Goal: Task Accomplishment & Management: Use online tool/utility

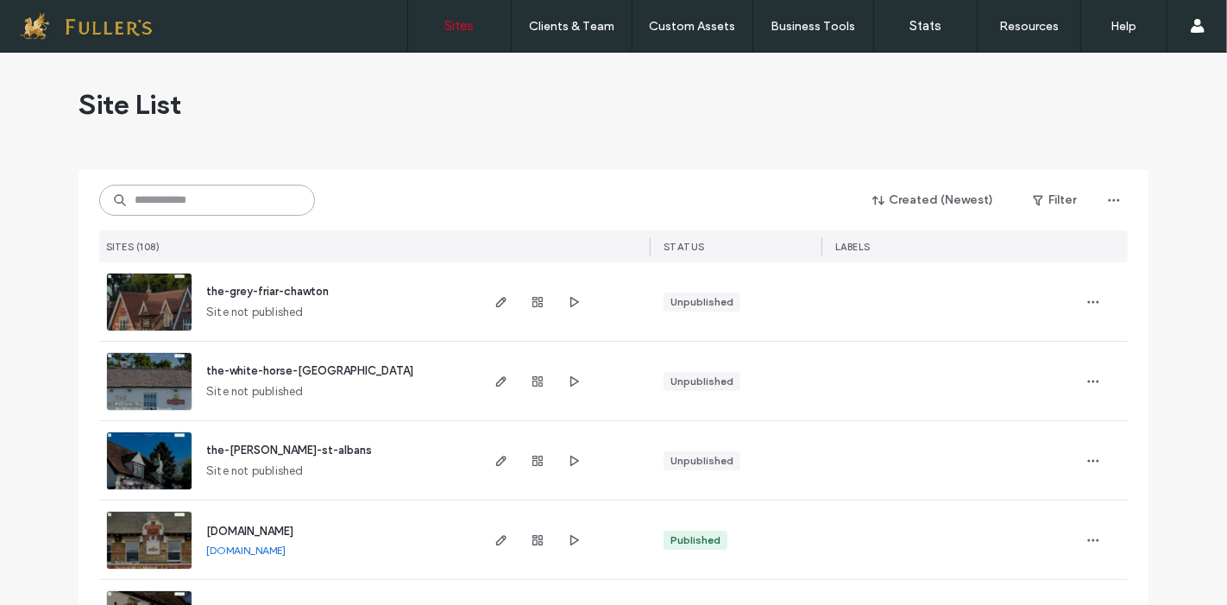
click at [190, 197] on input at bounding box center [207, 200] width 216 height 31
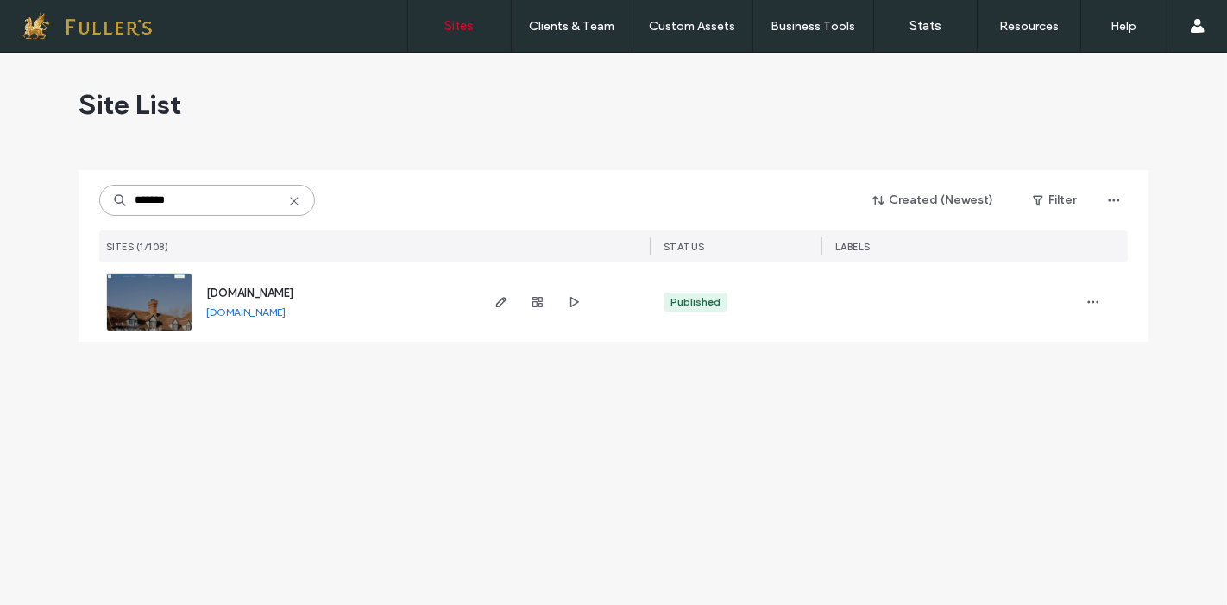
type input "*******"
click at [499, 304] on icon "button" at bounding box center [501, 302] width 14 height 14
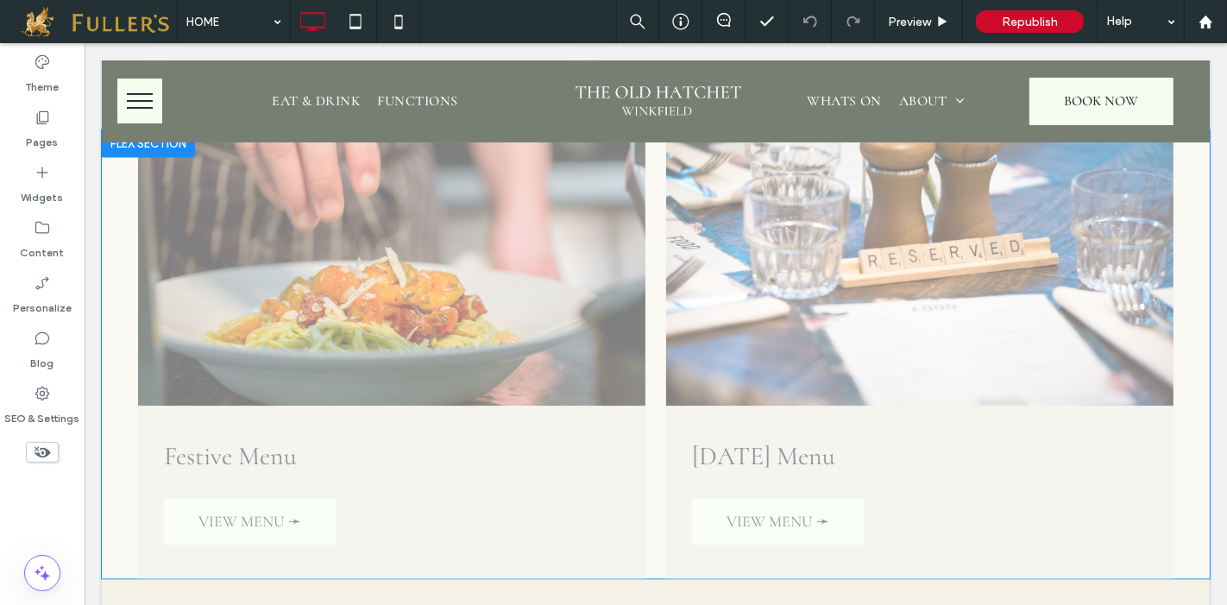
scroll to position [3270, 0]
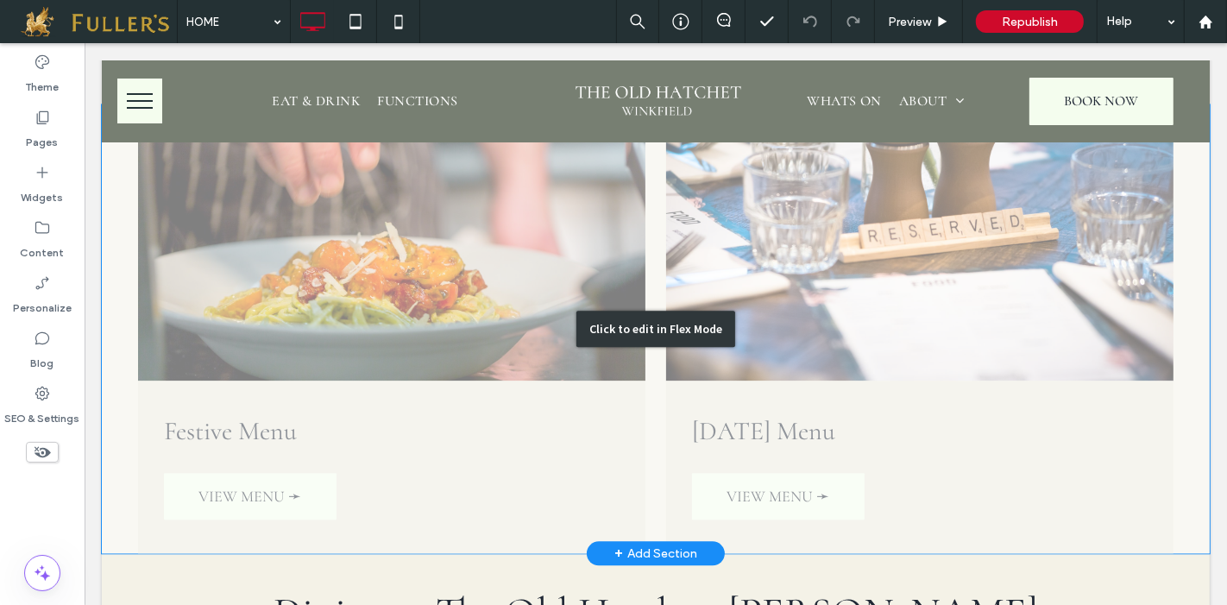
click at [901, 312] on div "Click to edit in Flex Mode" at bounding box center [655, 328] width 1108 height 449
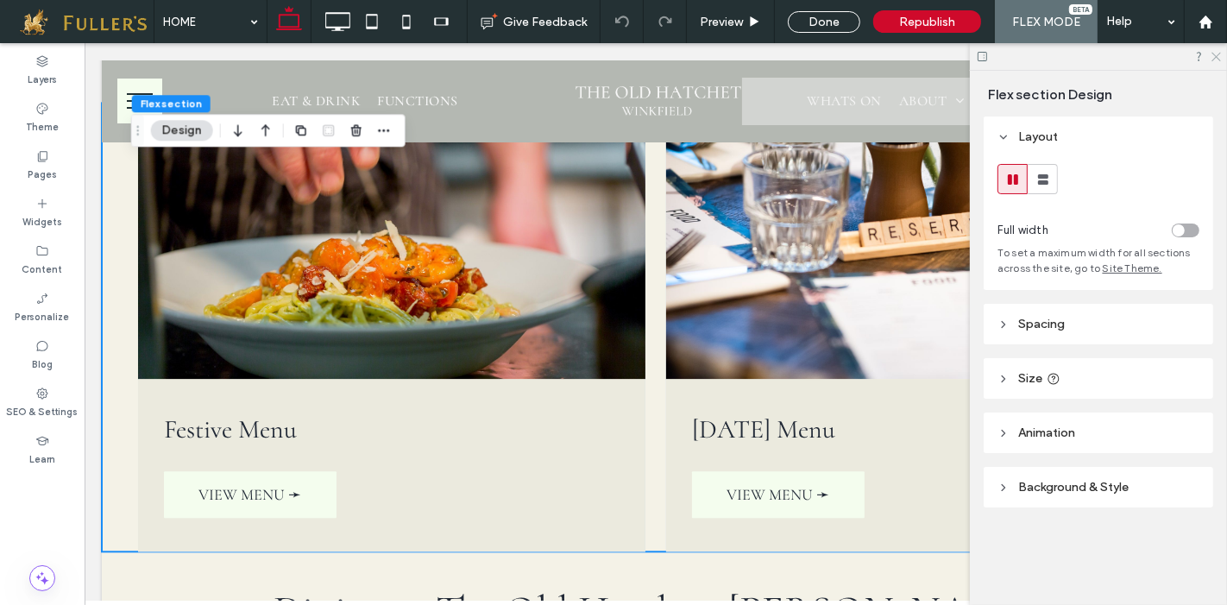
click at [1215, 60] on icon at bounding box center [1215, 55] width 11 height 11
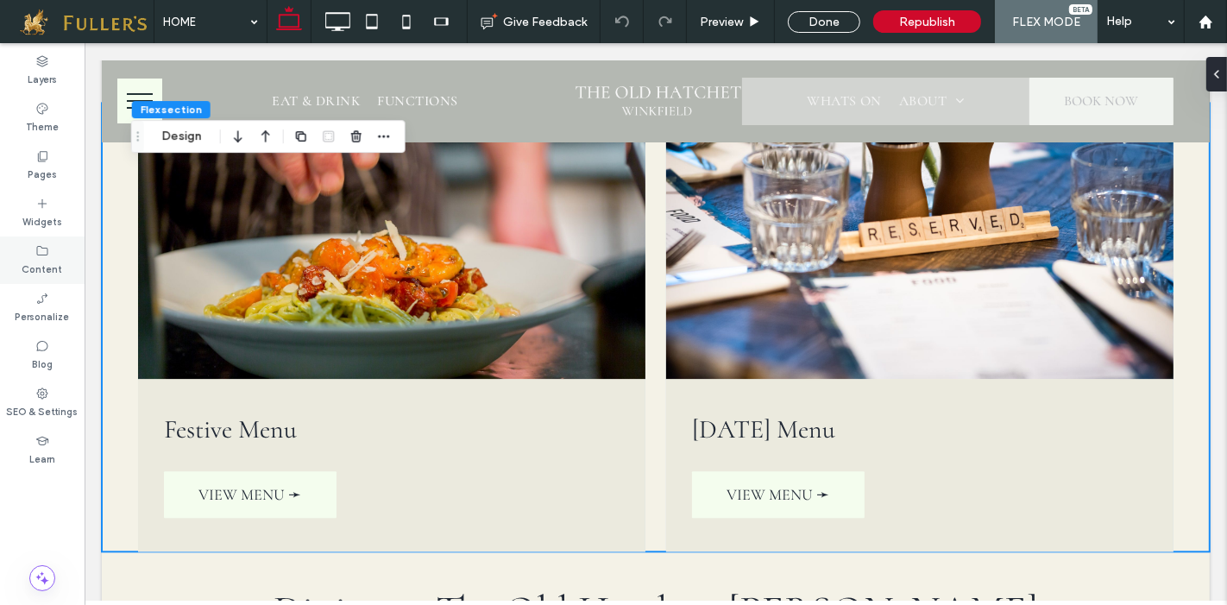
click at [55, 241] on div "Content" at bounding box center [42, 259] width 85 height 47
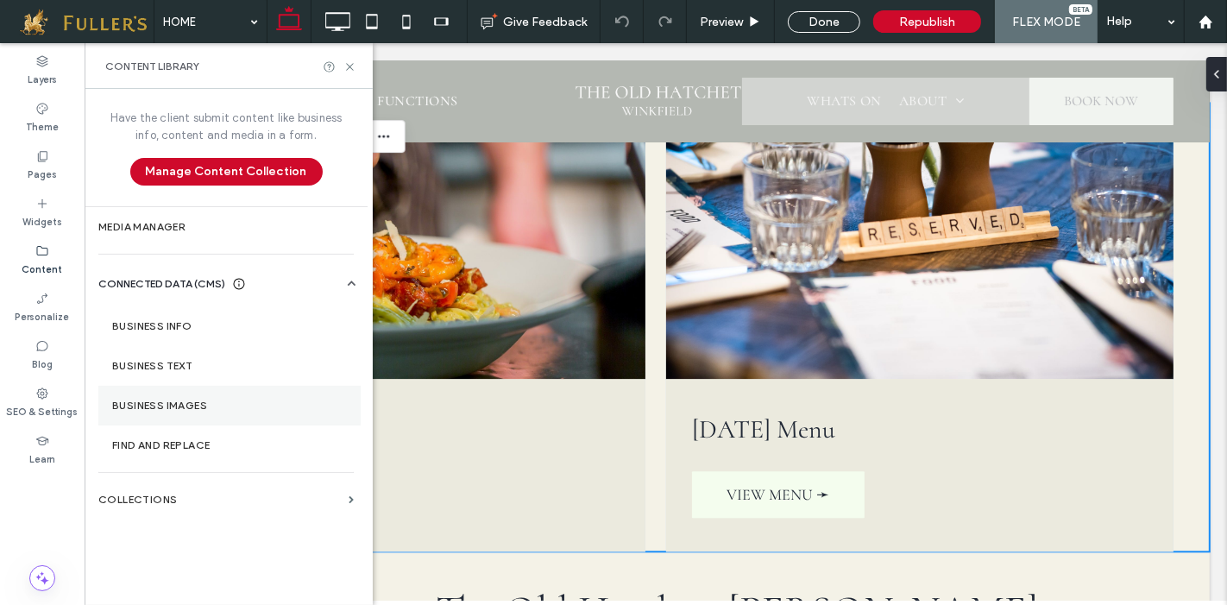
click at [167, 400] on label "Business Images" at bounding box center [229, 406] width 235 height 12
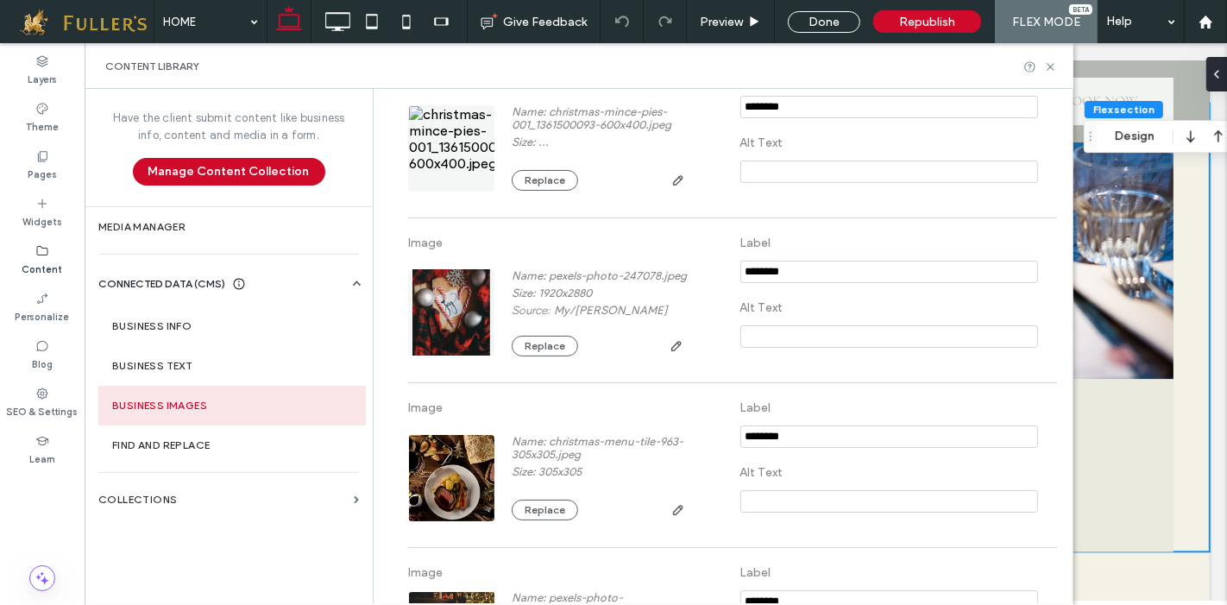
scroll to position [0, 0]
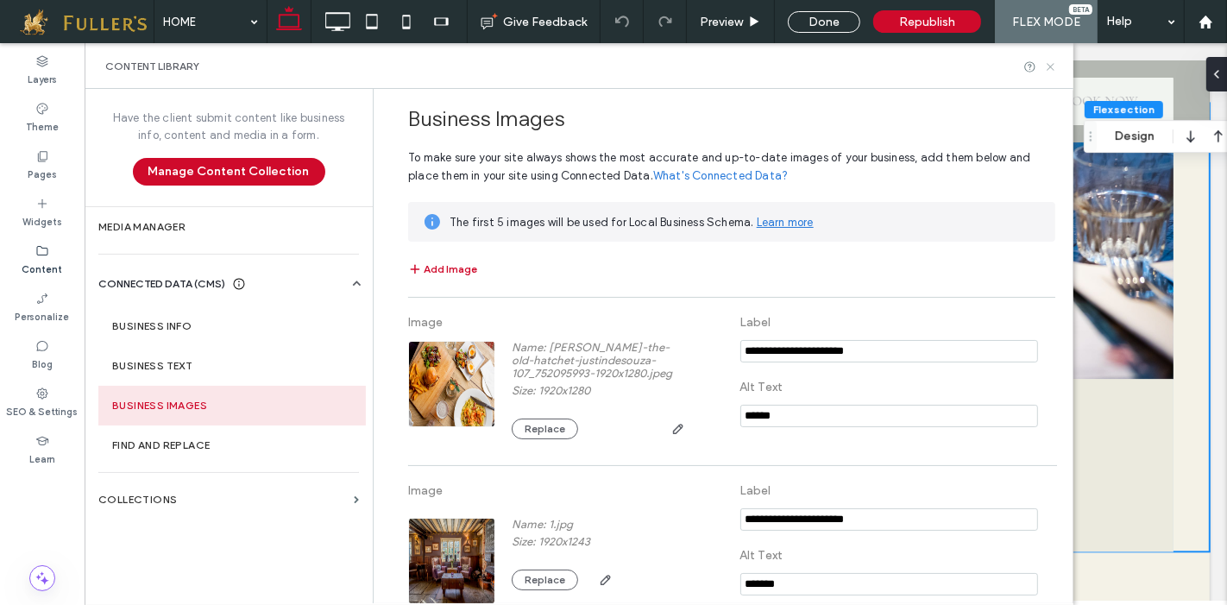
click at [1053, 60] on icon at bounding box center [1050, 66] width 13 height 13
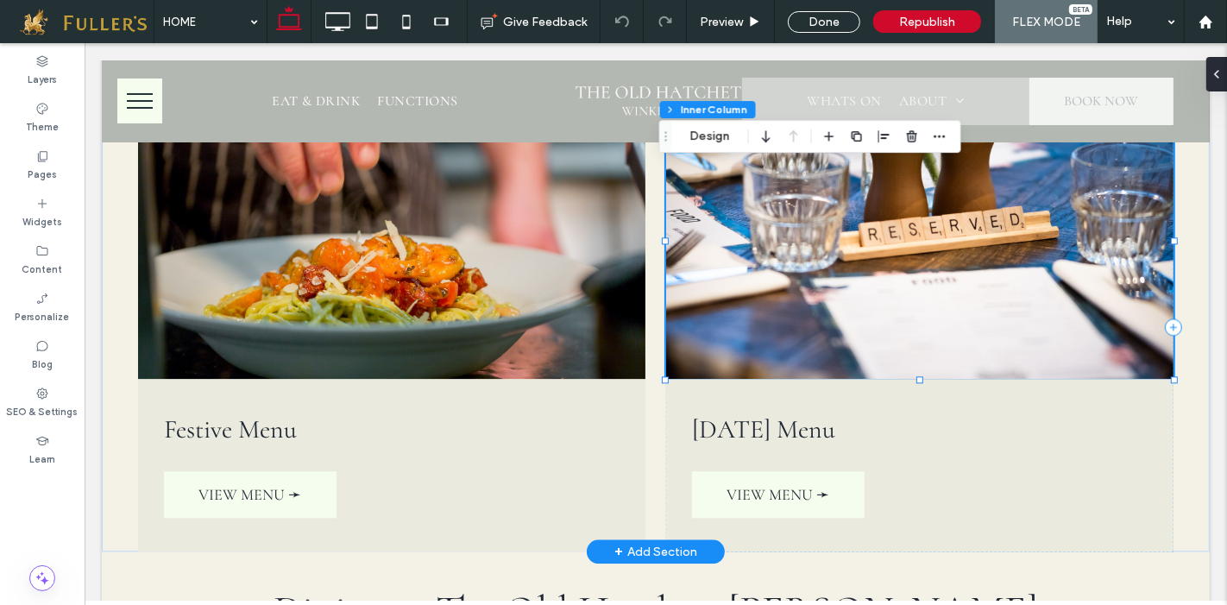
type input "**"
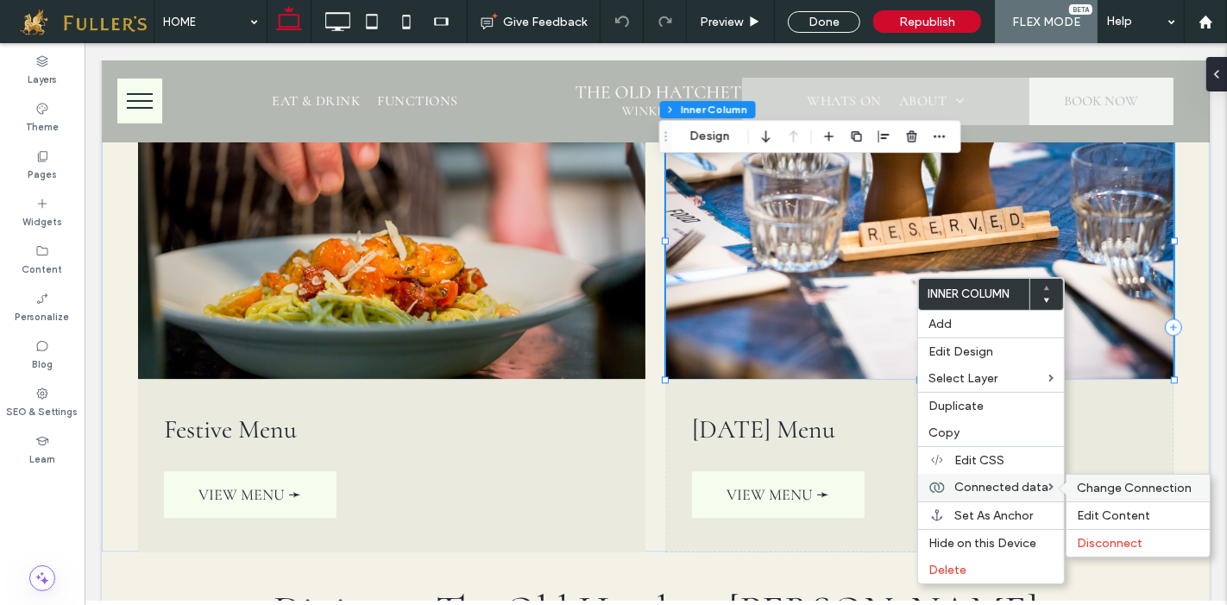
click at [1118, 482] on span "Change Connection" at bounding box center [1134, 488] width 115 height 15
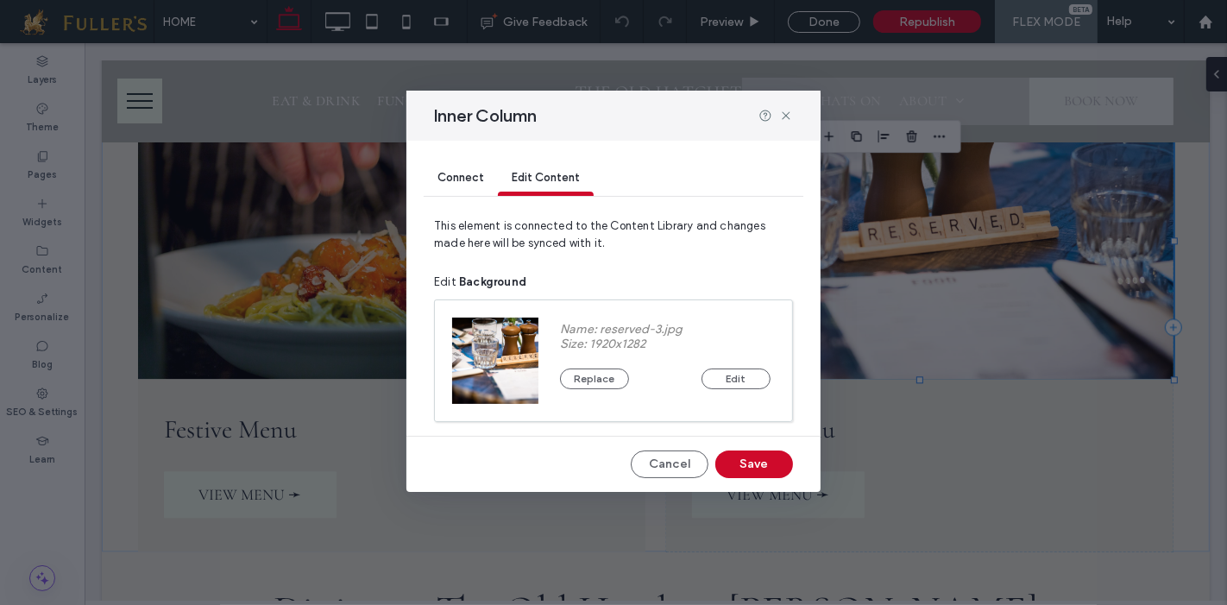
click at [458, 171] on span "Connect" at bounding box center [461, 177] width 47 height 13
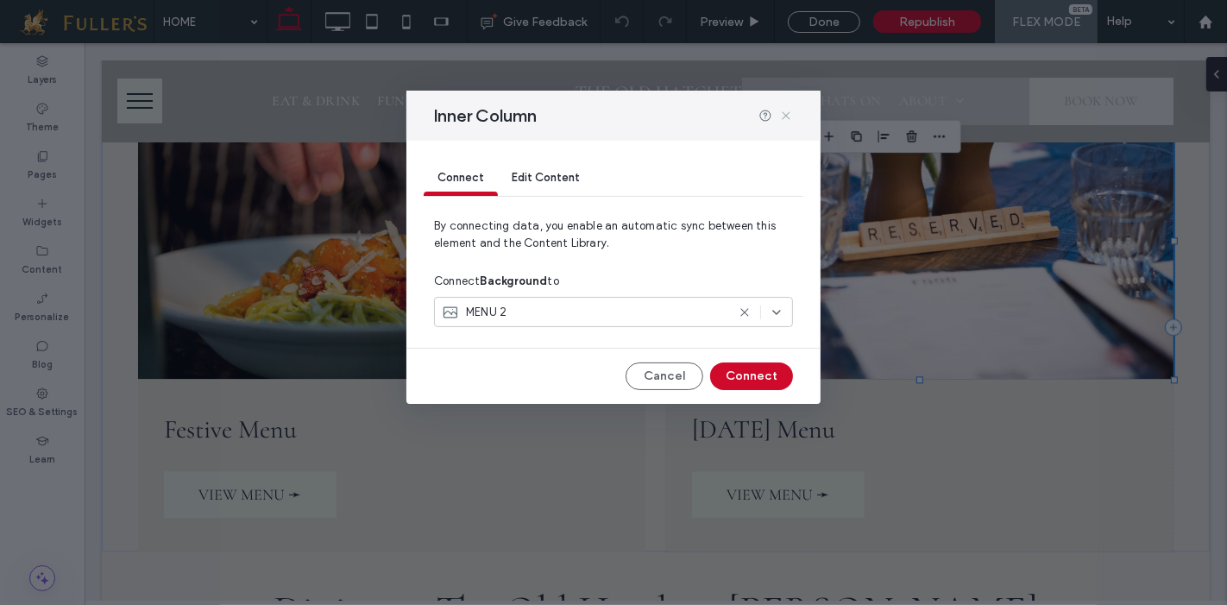
click at [786, 118] on icon at bounding box center [786, 116] width 14 height 14
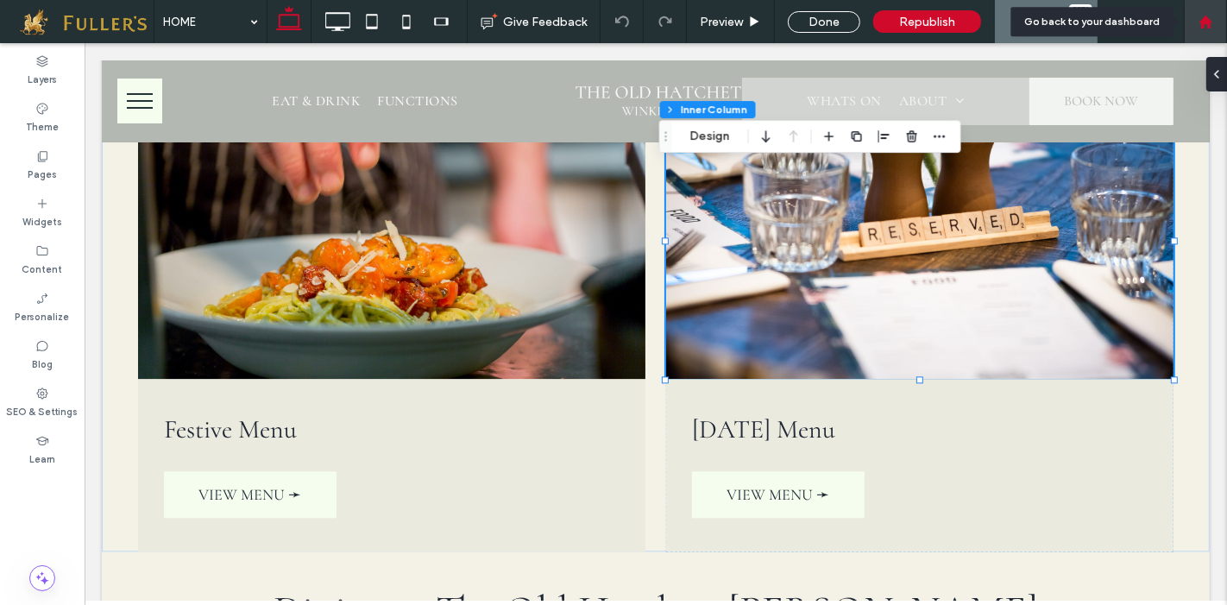
click at [1200, 18] on icon at bounding box center [1206, 22] width 15 height 15
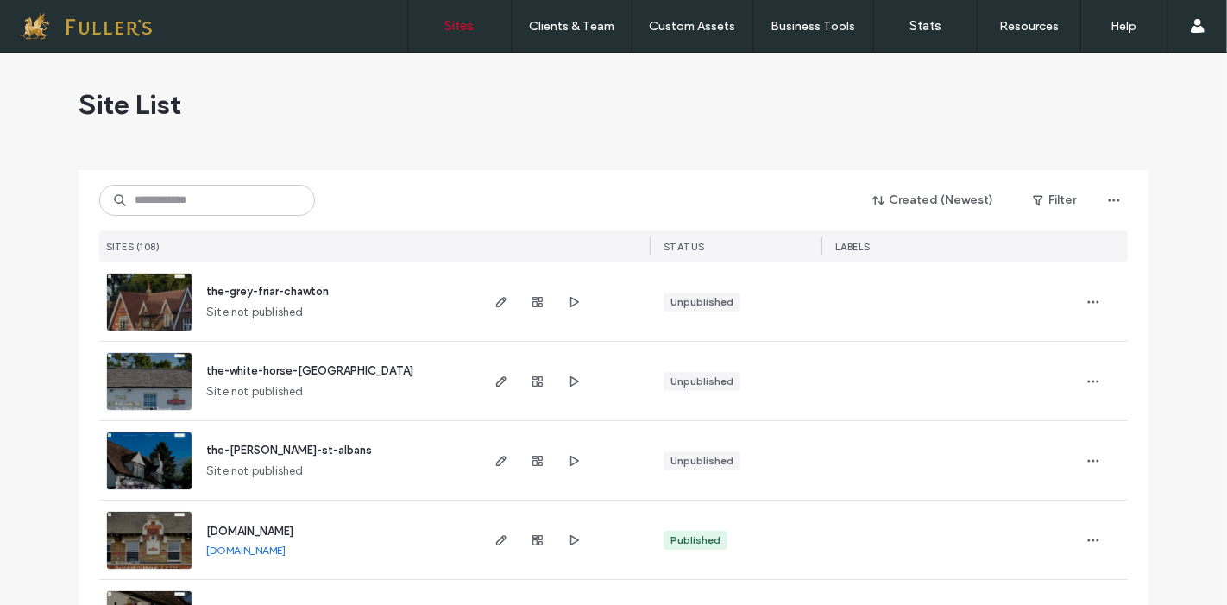
click at [596, 158] on div at bounding box center [614, 163] width 1070 height 14
